Goal: Information Seeking & Learning: Learn about a topic

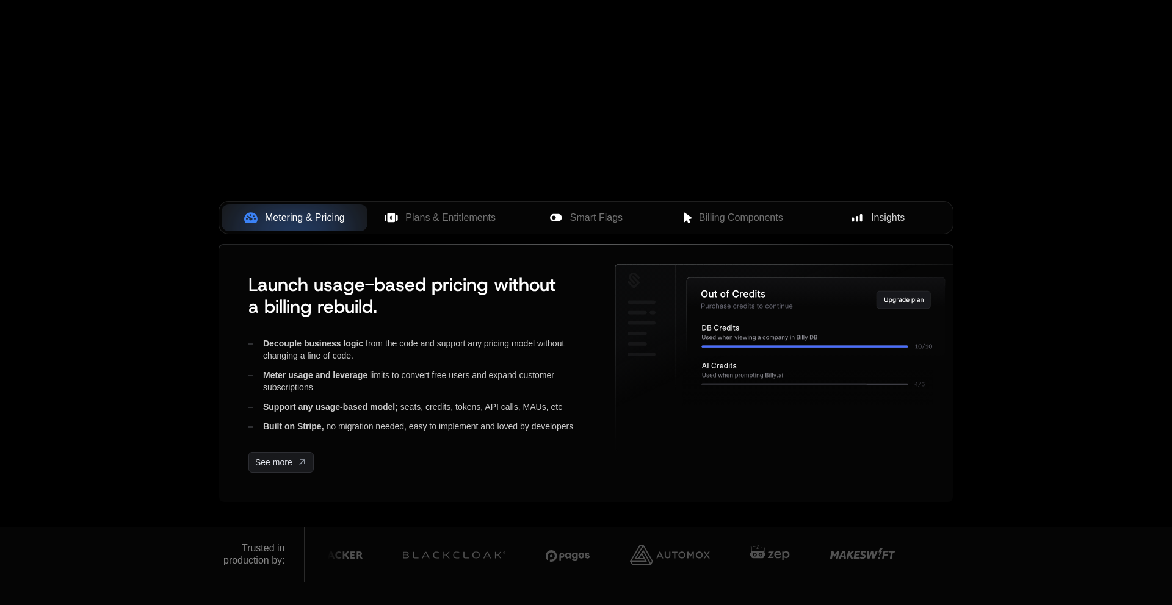
scroll to position [348, 0]
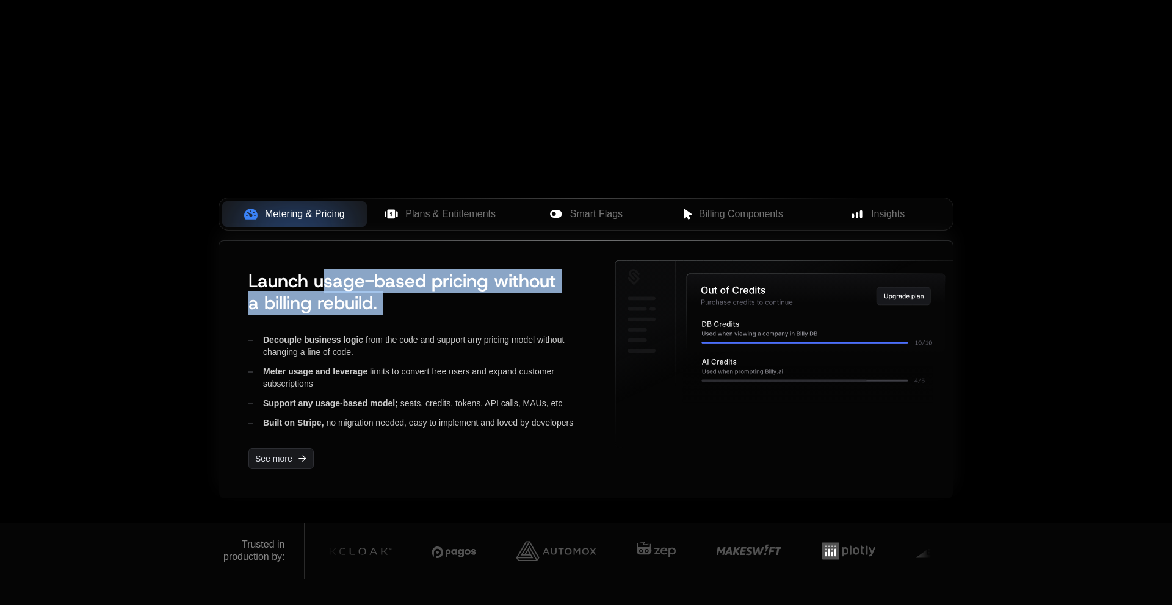
drag, startPoint x: 326, startPoint y: 284, endPoint x: 326, endPoint y: 332, distance: 48.2
click at [326, 332] on div "Launch usage-based pricing without a billing rebuild. Decouple business logic f…" at bounding box center [417, 370] width 356 height 218
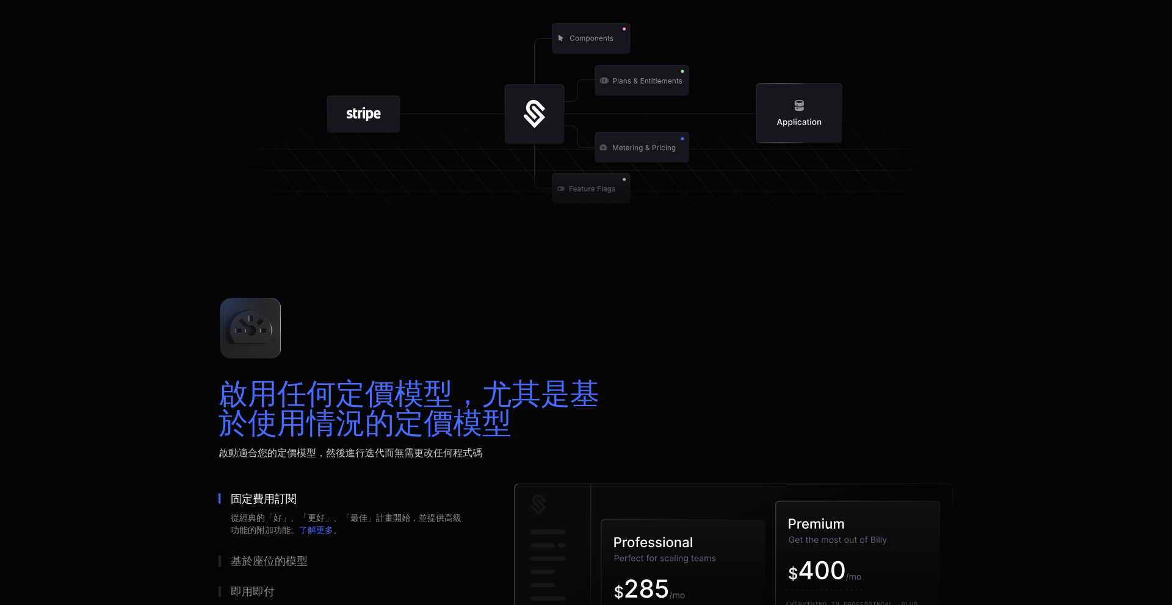
scroll to position [0, 0]
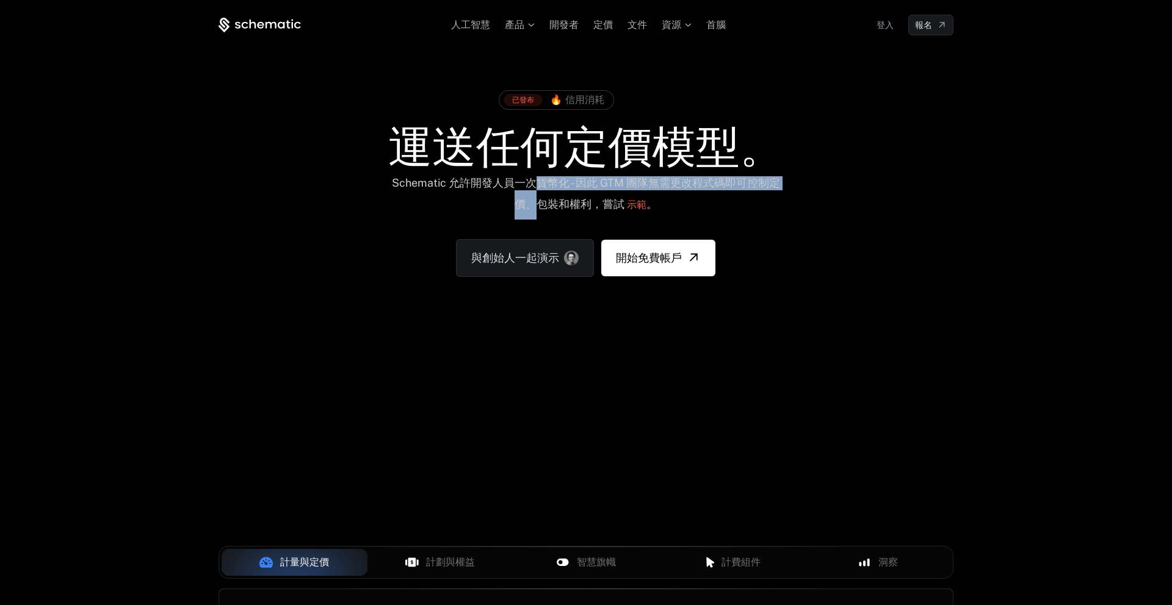
drag, startPoint x: 534, startPoint y: 182, endPoint x: 534, endPoint y: 203, distance: 20.7
click at [534, 203] on font "Schematic 允許開發人員一次貨幣化 - 因此 GTM 團隊無需更改程式碼即可控制定價、包裝和權利，嘗試" at bounding box center [586, 193] width 388 height 34
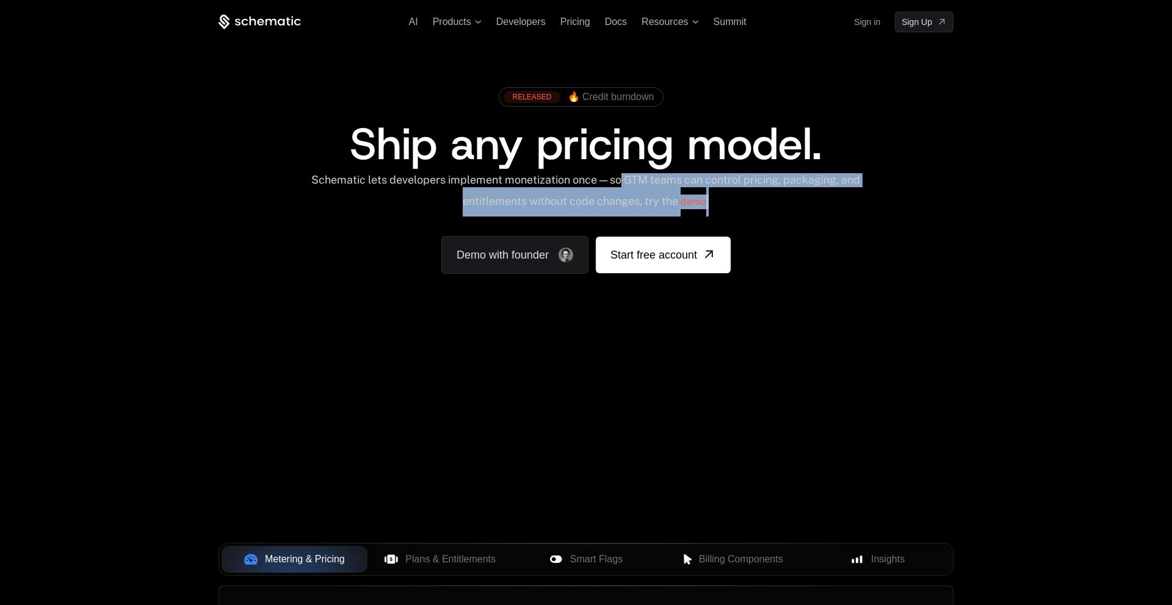
drag, startPoint x: 631, startPoint y: 181, endPoint x: 758, endPoint y: 187, distance: 127.1
click at [758, 188] on div "Schematic lets developers implement monetization once — so GTM teams can contro…" at bounding box center [585, 194] width 551 height 43
click at [758, 187] on div "Schematic lets developers implement monetization once — so GTM teams can contro…" at bounding box center [585, 194] width 551 height 43
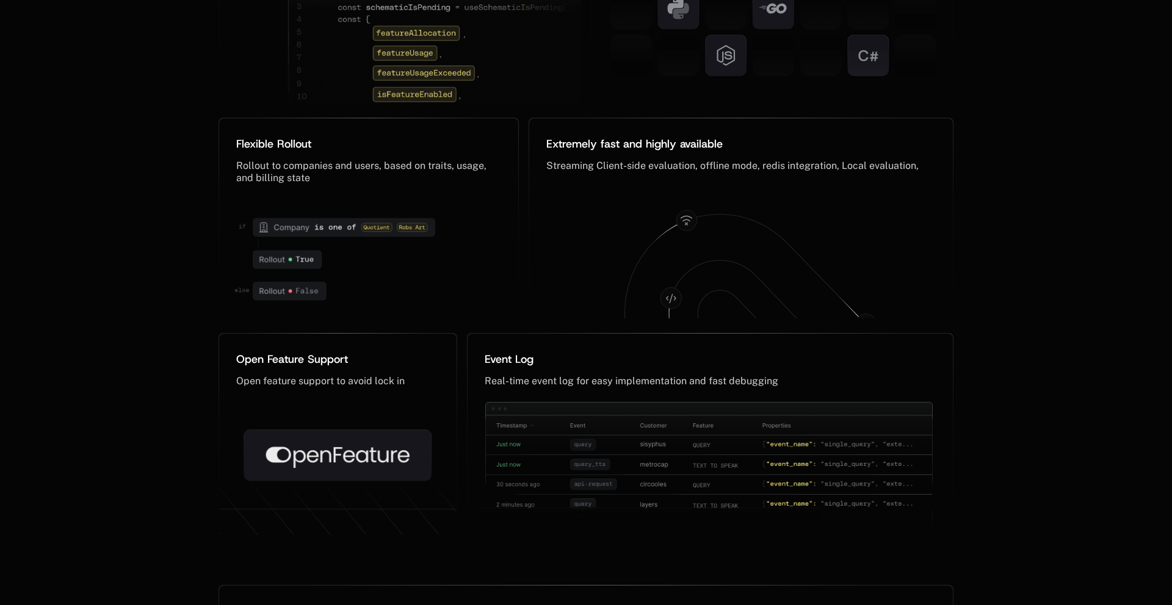
scroll to position [5916, 0]
